Goal: Navigation & Orientation: Find specific page/section

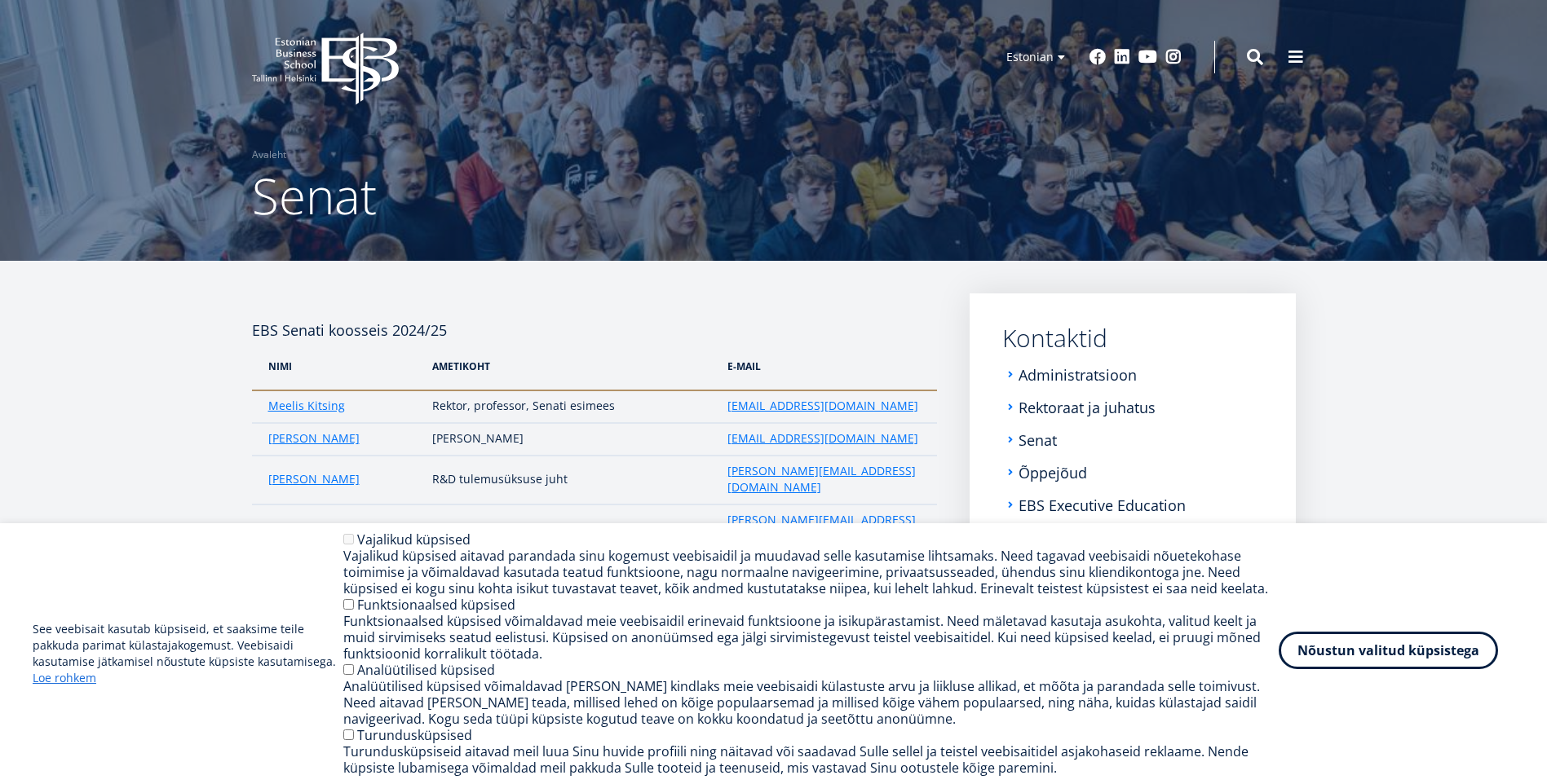
click at [1456, 666] on button "Nõustun valitud küpsistega" at bounding box center [1389, 650] width 220 height 37
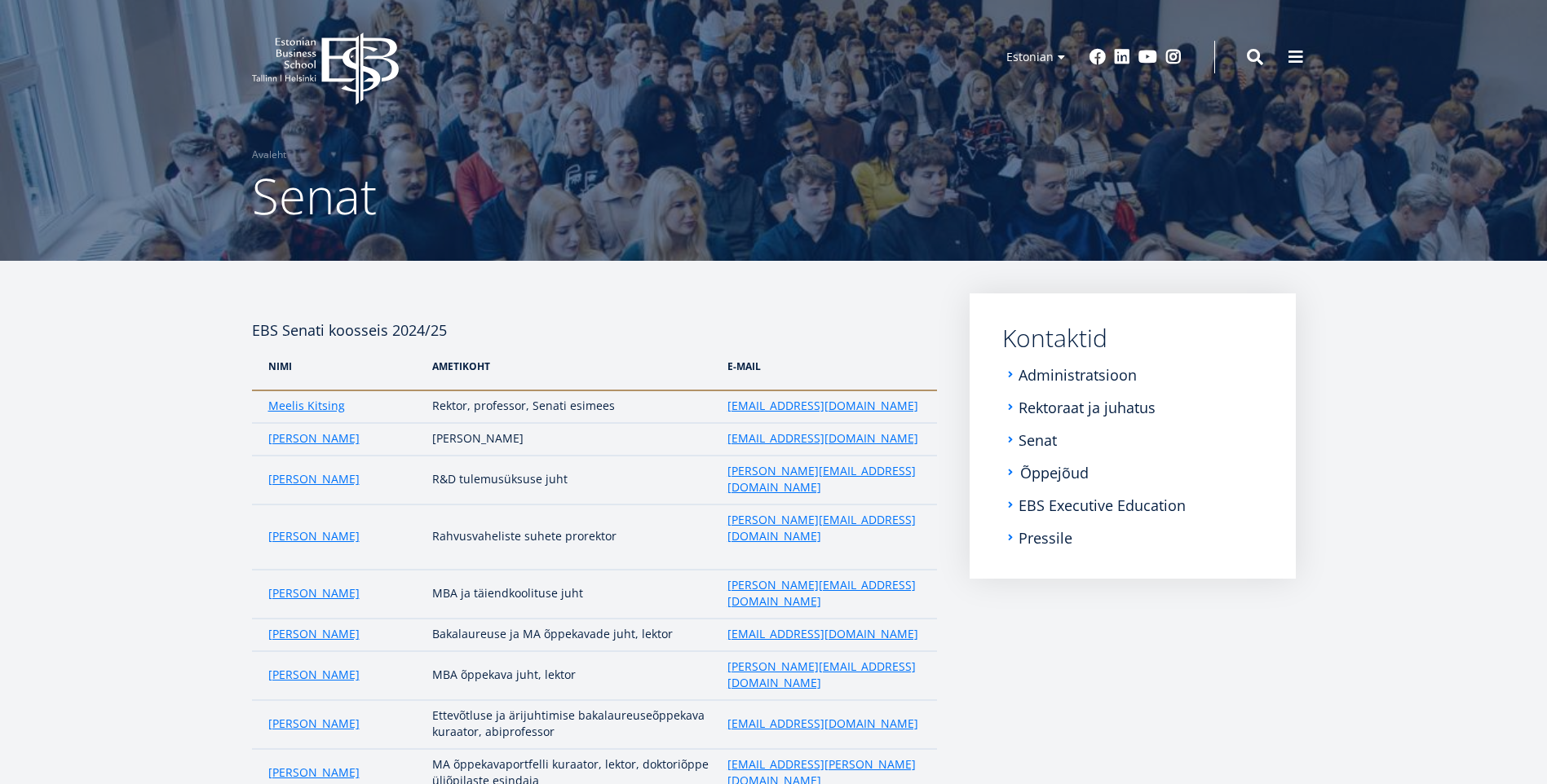
click at [1042, 474] on link "Õppejõud" at bounding box center [1055, 473] width 68 height 17
click at [1078, 500] on link "EBS Executive Education" at bounding box center [1104, 505] width 167 height 17
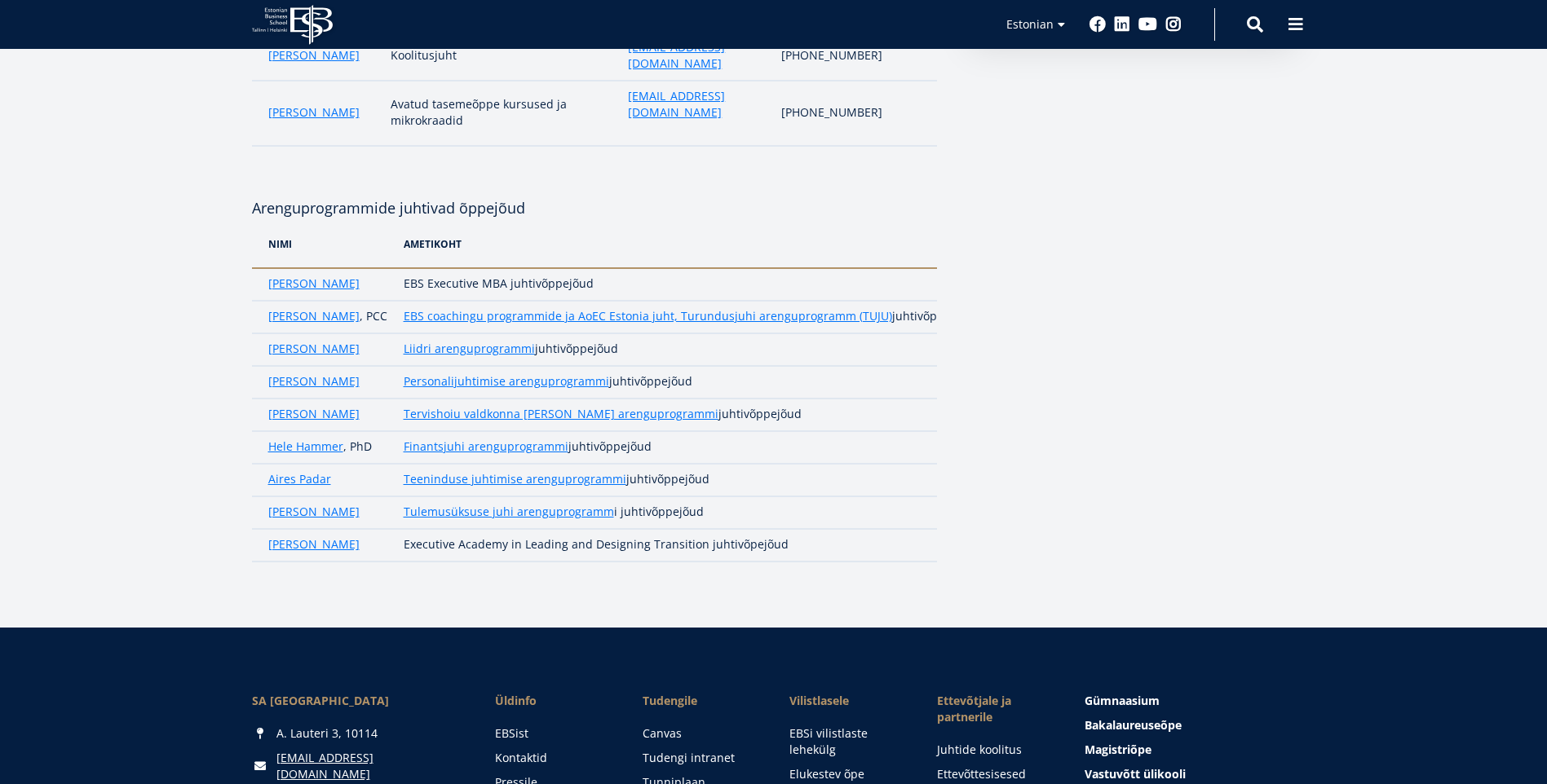
scroll to position [1005, 0]
